Goal: Navigation & Orientation: Find specific page/section

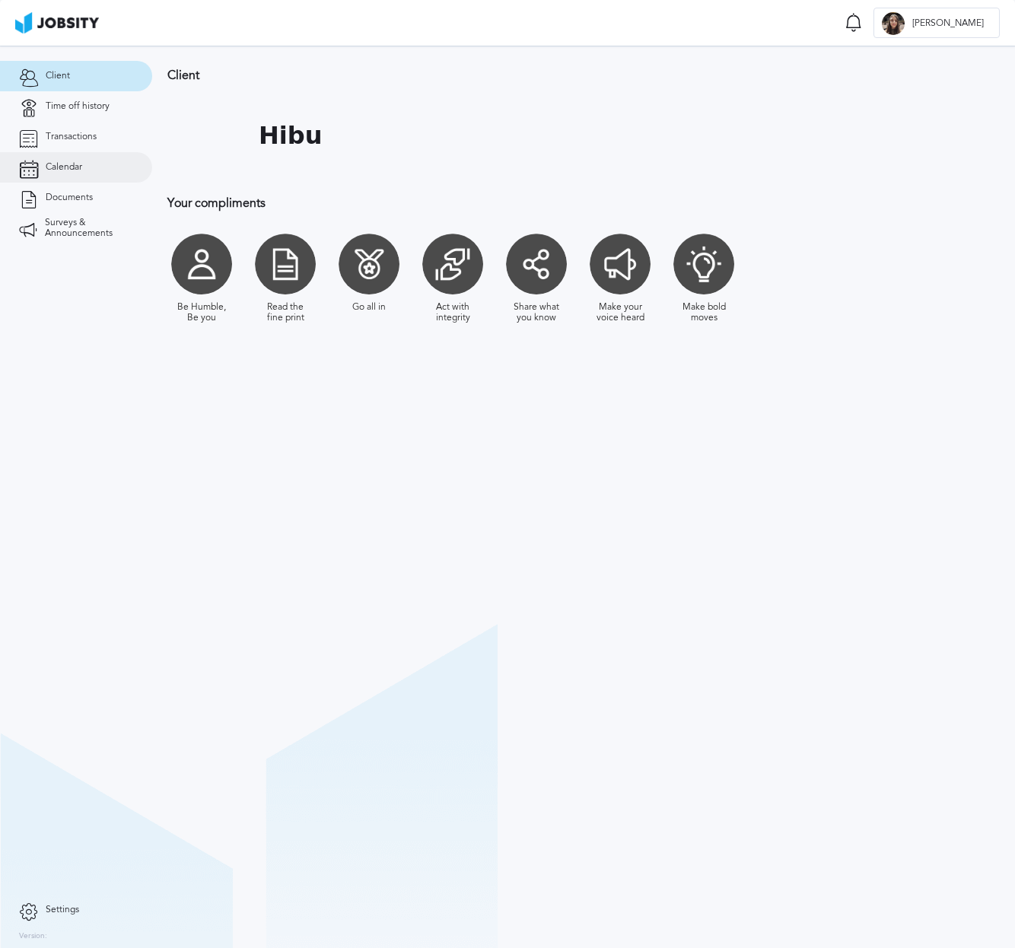
click at [84, 155] on link "Calendar" at bounding box center [76, 167] width 152 height 30
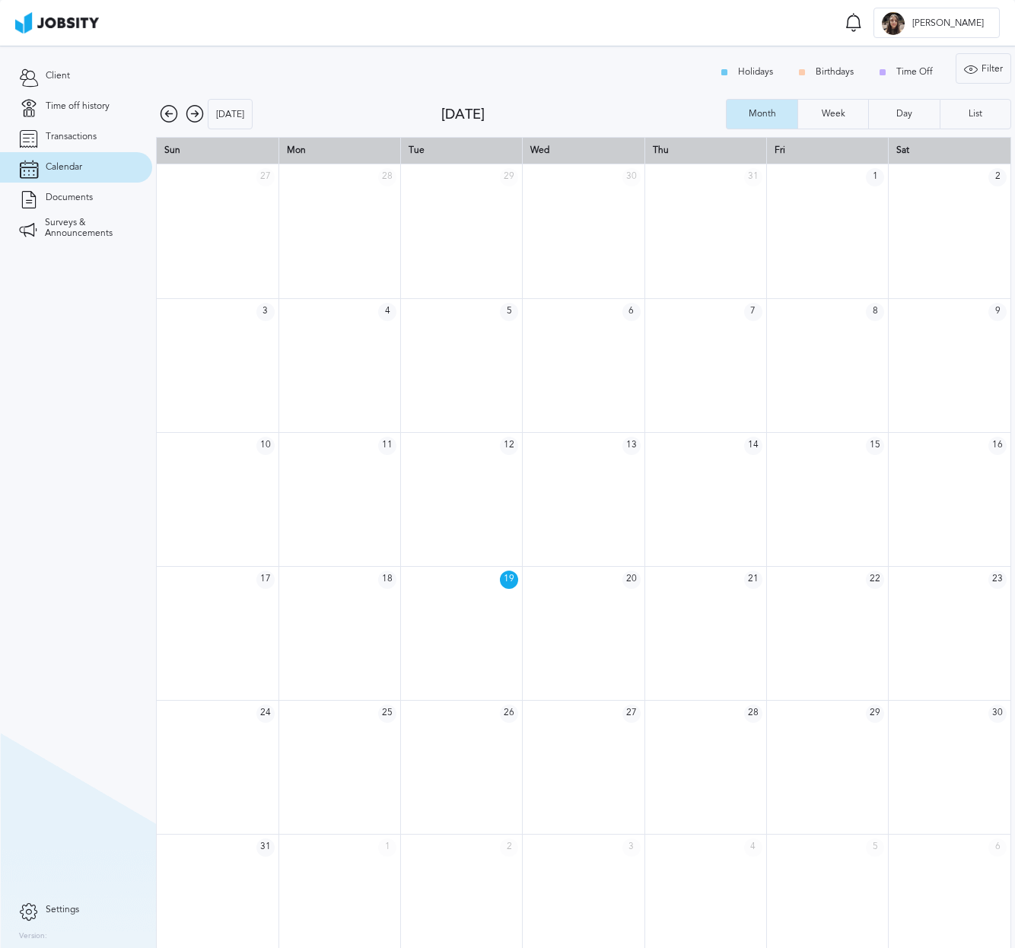
scroll to position [21, 0]
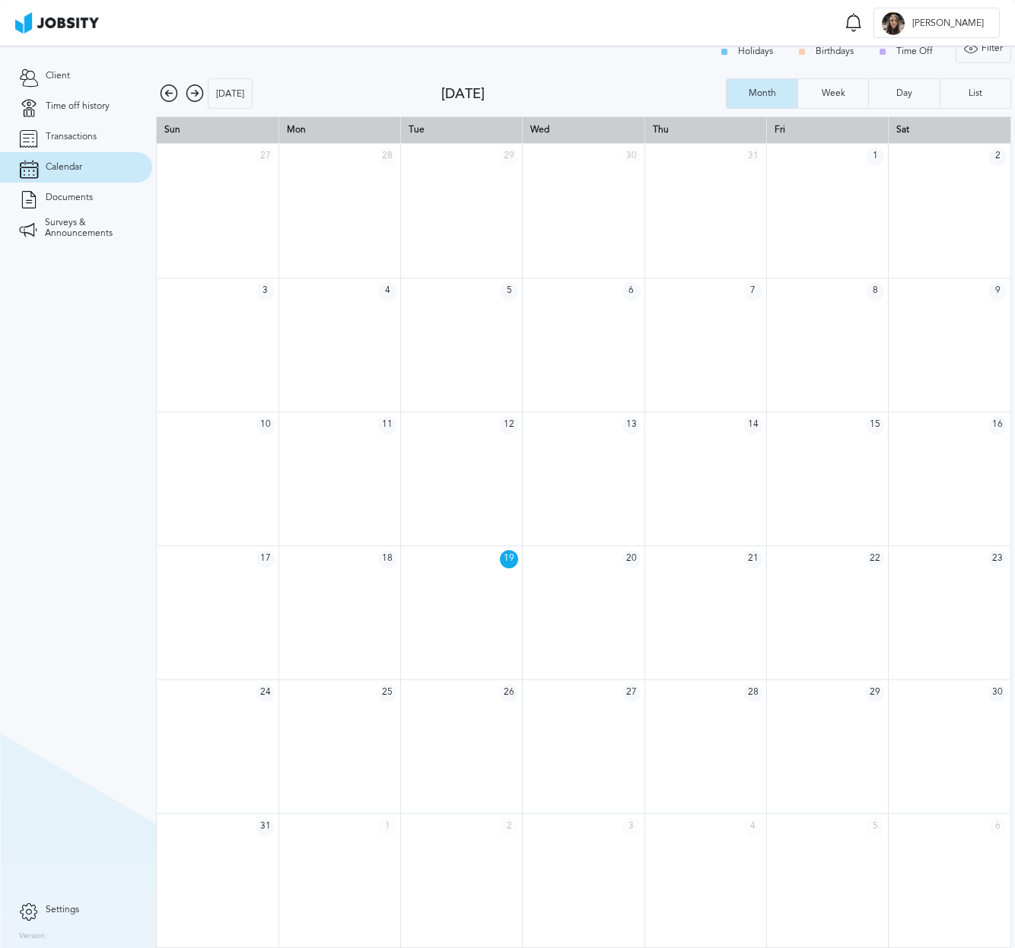
click at [196, 95] on icon at bounding box center [195, 93] width 18 height 18
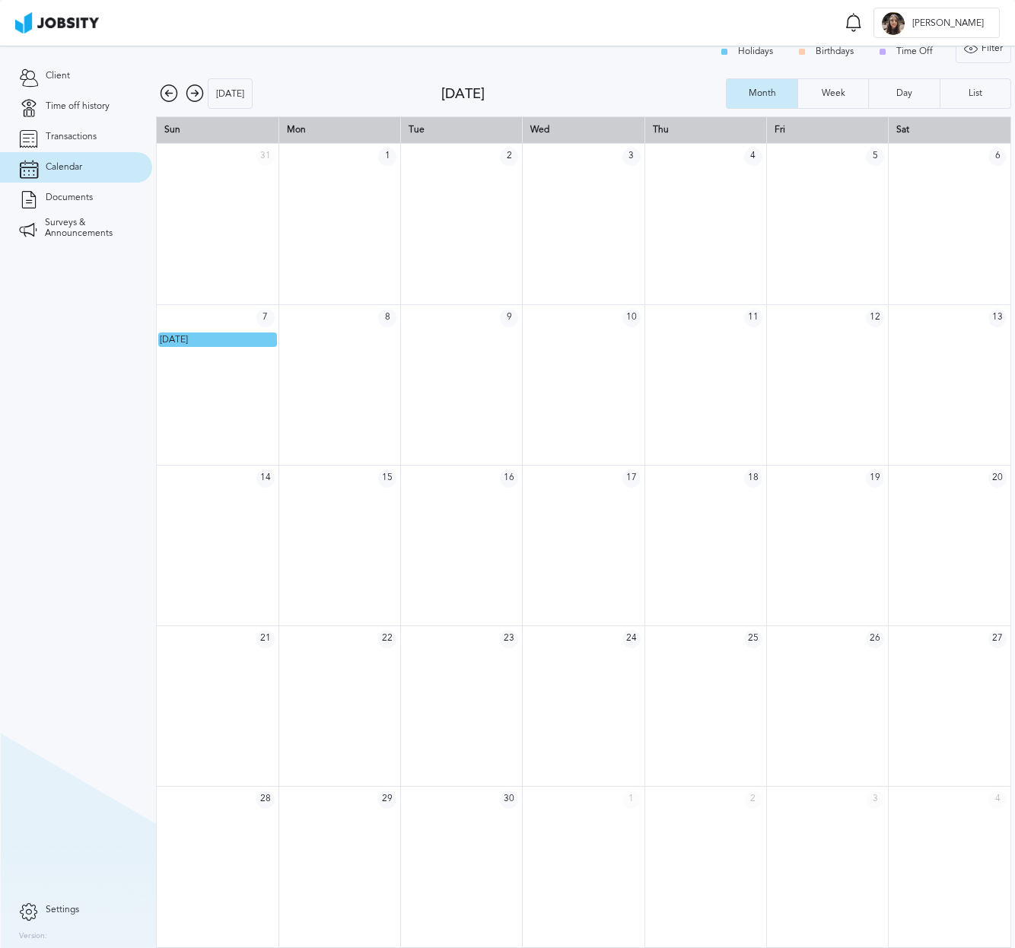
click at [191, 91] on icon at bounding box center [195, 93] width 18 height 18
click at [182, 88] on div "[DATE]" at bounding box center [298, 93] width 285 height 30
click at [190, 94] on icon at bounding box center [195, 93] width 18 height 18
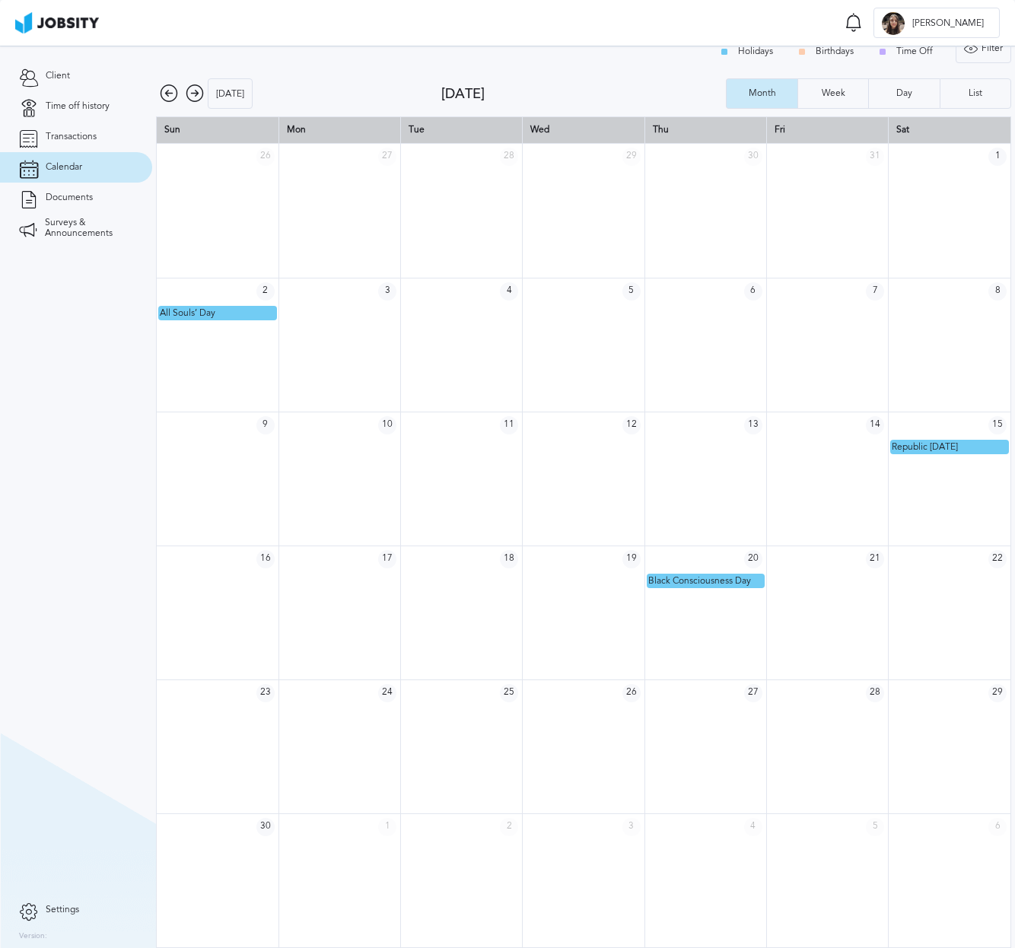
click at [173, 92] on icon at bounding box center [169, 93] width 18 height 18
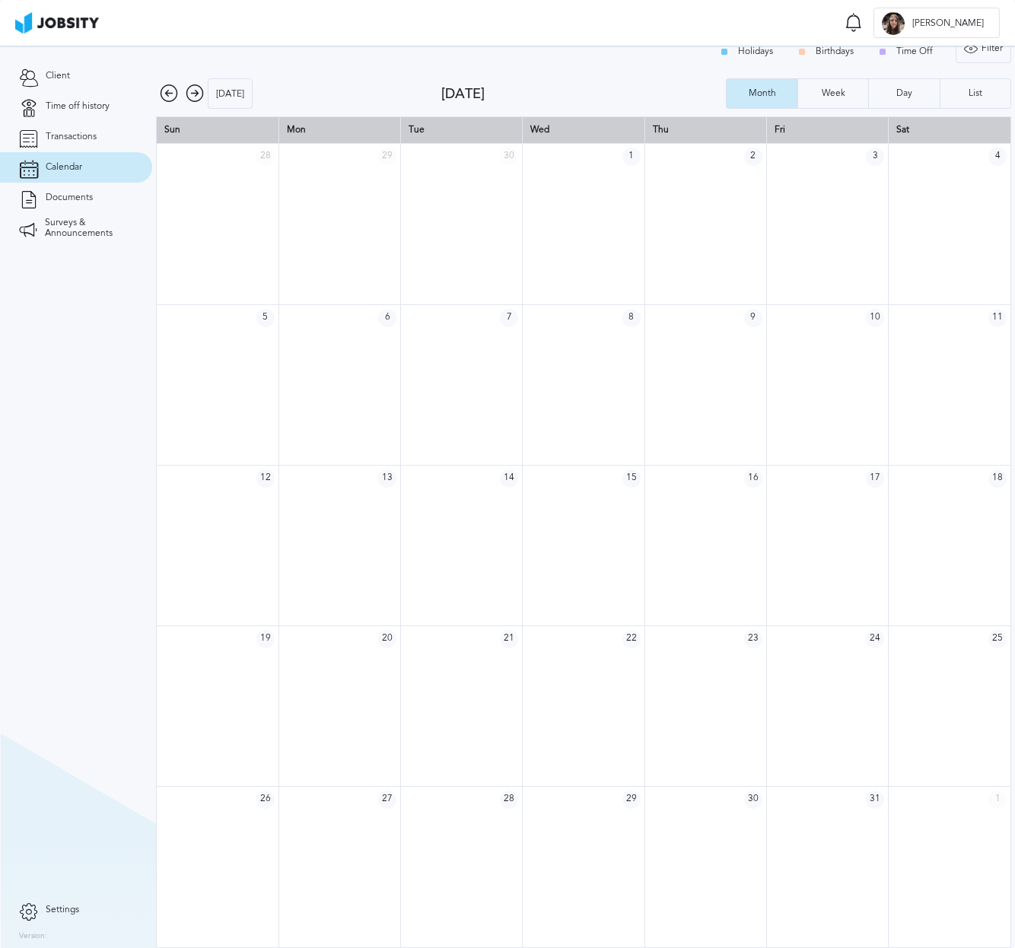
click at [173, 92] on icon at bounding box center [169, 93] width 18 height 18
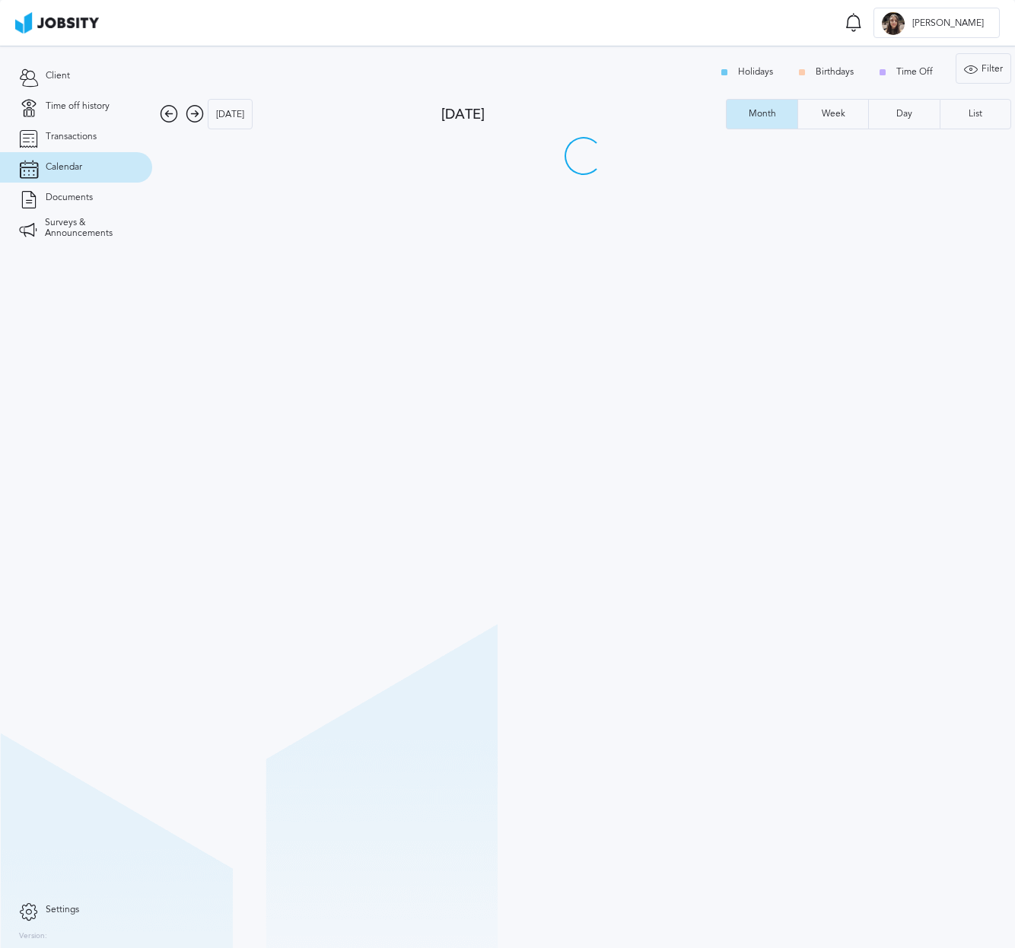
scroll to position [0, 0]
click at [198, 116] on icon at bounding box center [195, 114] width 18 height 18
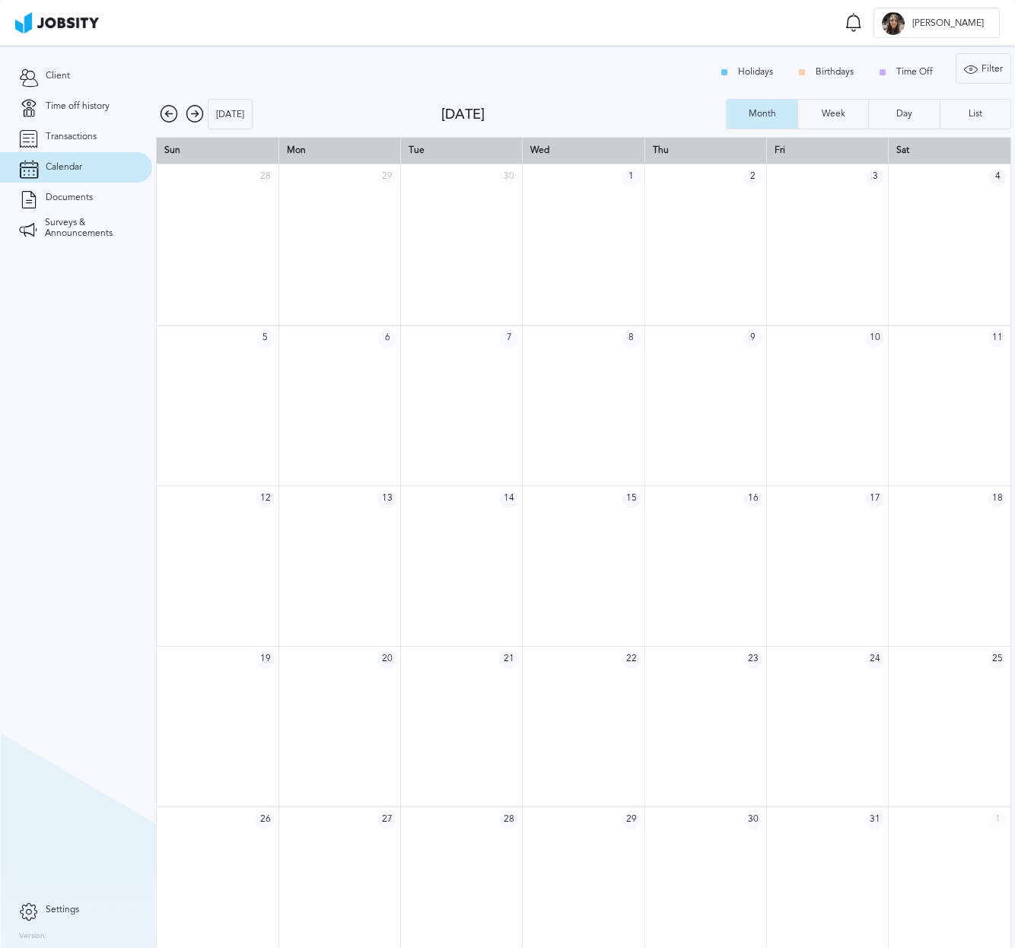
click at [198, 116] on icon at bounding box center [195, 114] width 18 height 18
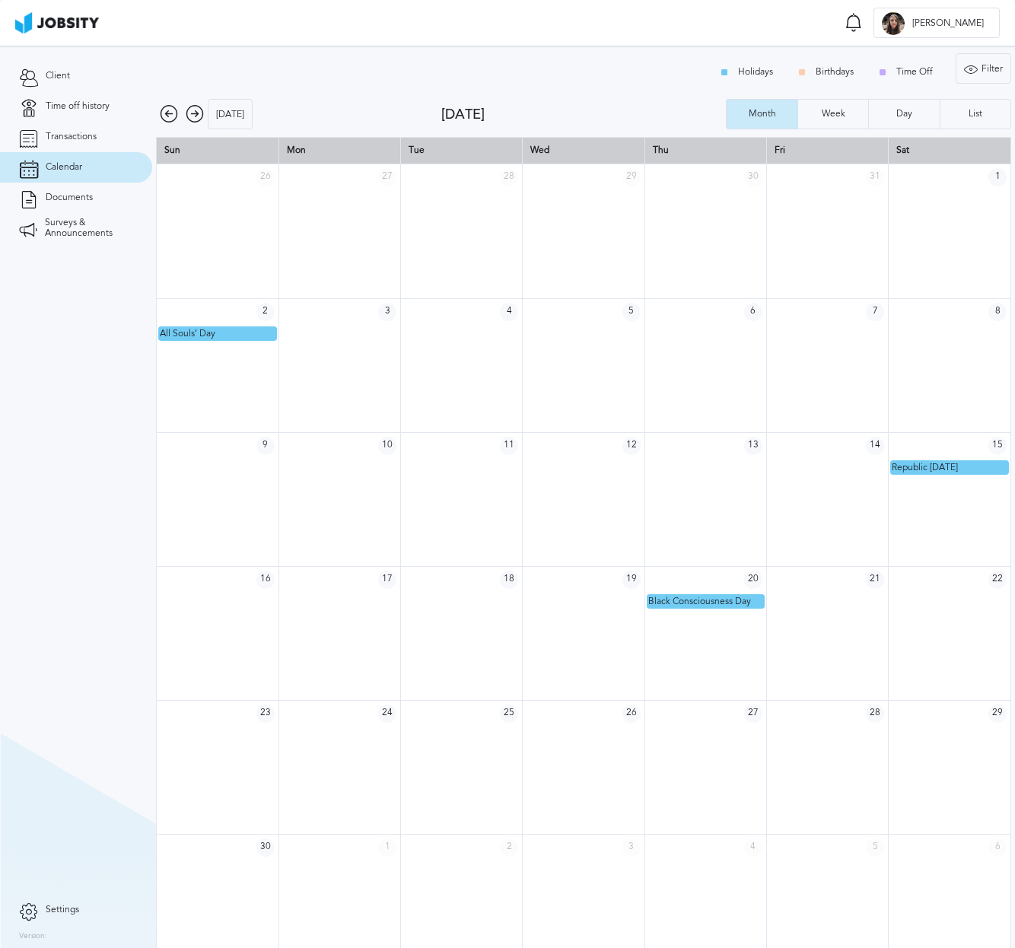
click at [198, 116] on icon at bounding box center [195, 114] width 18 height 18
